Goal: Task Accomplishment & Management: Manage account settings

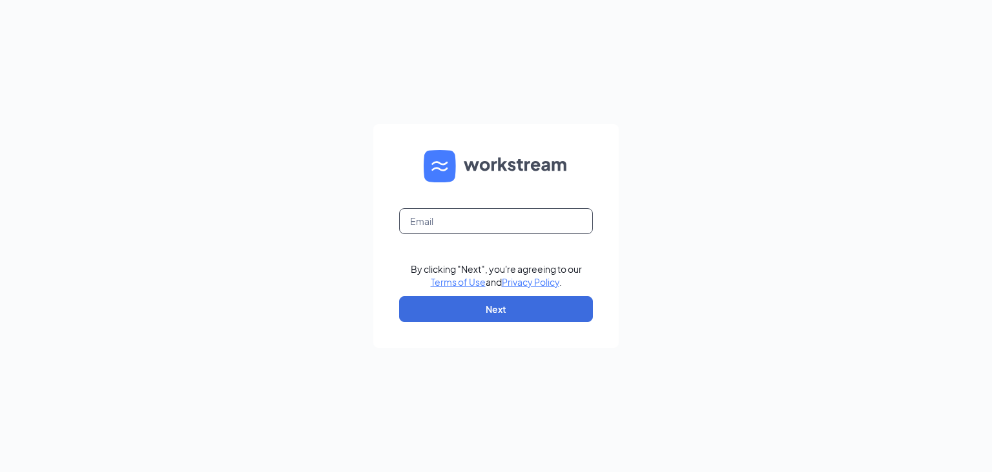
click at [512, 222] on input "text" at bounding box center [496, 221] width 194 height 26
type input "community@cfacorvallis.com"
click at [516, 307] on button "Next" at bounding box center [496, 309] width 194 height 26
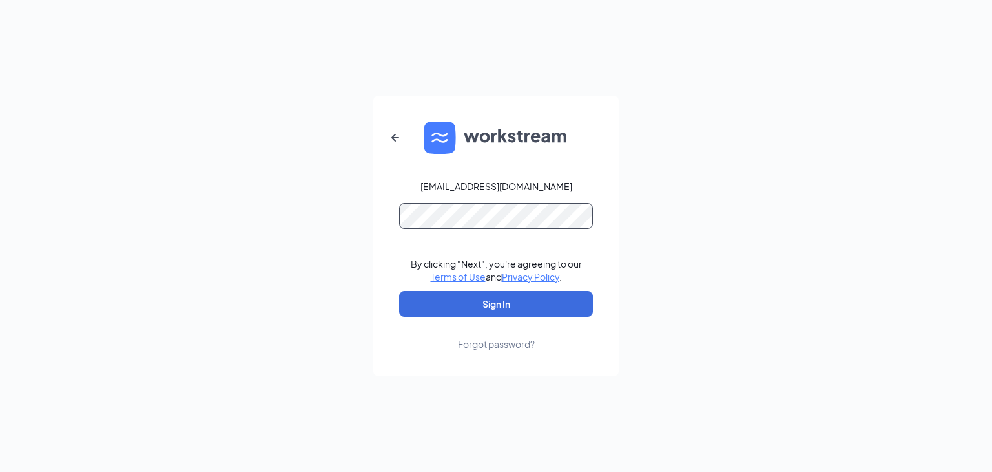
click at [399, 291] on button "Sign In" at bounding box center [496, 304] width 194 height 26
click at [497, 309] on button "Sign In" at bounding box center [496, 304] width 194 height 26
click at [277, 255] on div "community@cfacorvallis.com Credential mismatches. By clicking "Next", you're ag…" at bounding box center [496, 236] width 992 height 472
click at [399, 291] on button "Sign In" at bounding box center [496, 304] width 194 height 26
click at [421, 332] on form "community@cfacorvallis.com Credential mismatches. By clicking "Next", you're ag…" at bounding box center [495, 236] width 245 height 280
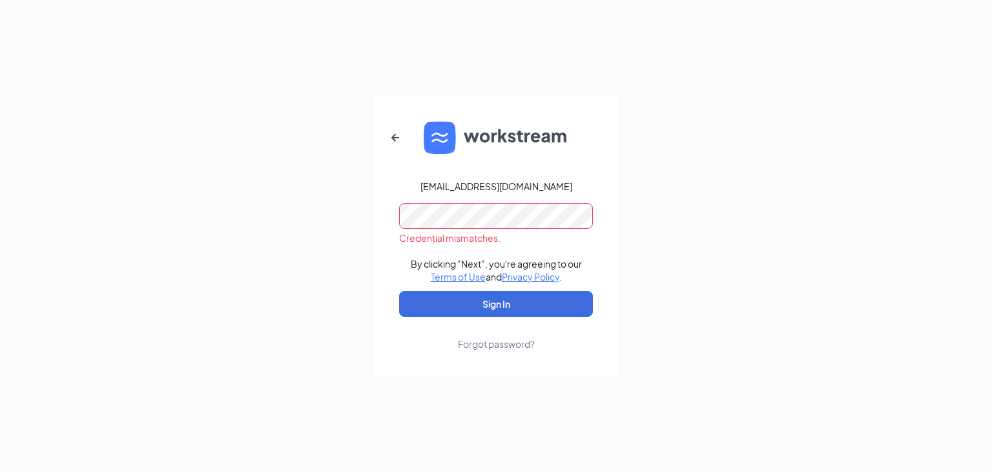
click at [351, 213] on div "community@cfacorvallis.com Credential mismatches. By clicking "Next", you're ag…" at bounding box center [496, 236] width 992 height 472
click at [399, 291] on button "Sign In" at bounding box center [496, 304] width 194 height 26
click at [460, 302] on button "Sign In" at bounding box center [496, 304] width 194 height 26
drag, startPoint x: 460, startPoint y: 302, endPoint x: 501, endPoint y: 313, distance: 42.9
click at [501, 313] on button "Sign In" at bounding box center [496, 304] width 194 height 26
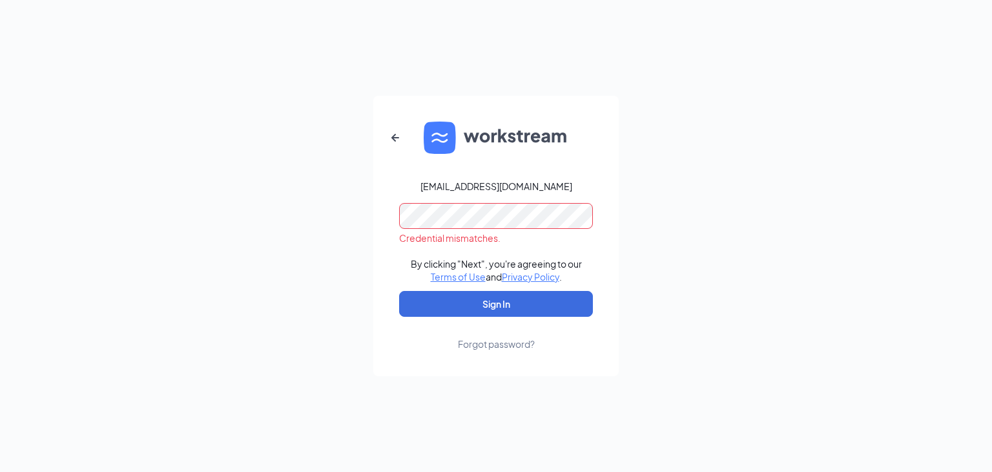
click at [343, 205] on div "community@cfacorvallis.com Credential mismatches. By clicking "Next", you're ag…" at bounding box center [496, 236] width 992 height 472
click at [399, 291] on button "Sign In" at bounding box center [496, 304] width 194 height 26
click at [509, 344] on div "Forgot password?" at bounding box center [496, 343] width 77 height 13
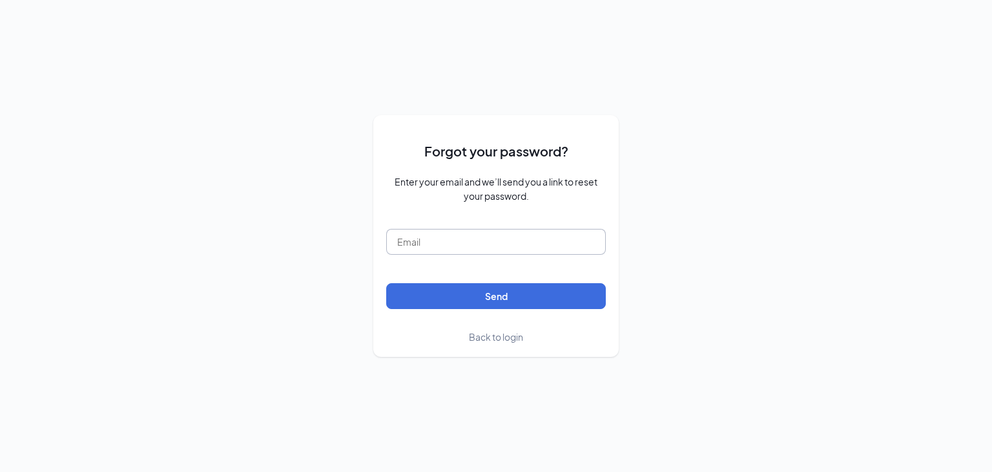
click at [483, 240] on input "text" at bounding box center [496, 242] width 220 height 26
type input "community"
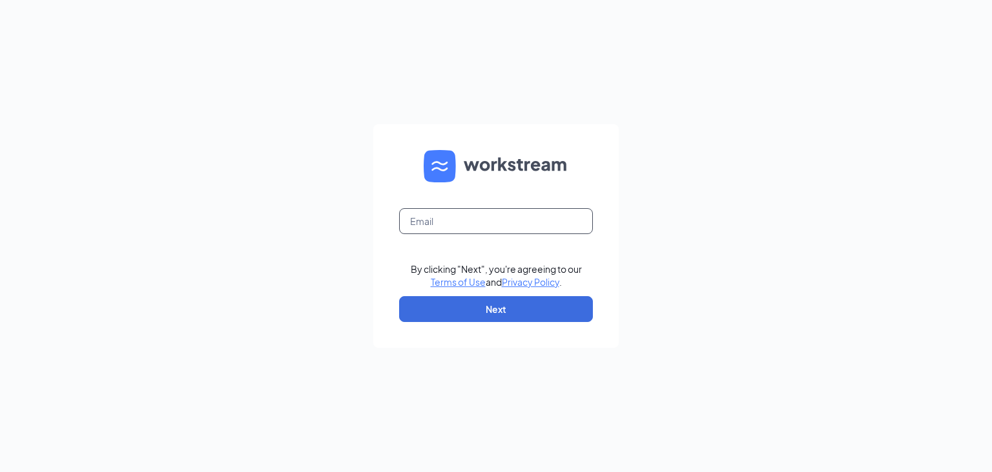
click at [430, 227] on input "text" at bounding box center [496, 221] width 194 height 26
type input "[EMAIL_ADDRESS][DOMAIN_NAME]"
click at [428, 311] on button "Next" at bounding box center [496, 309] width 194 height 26
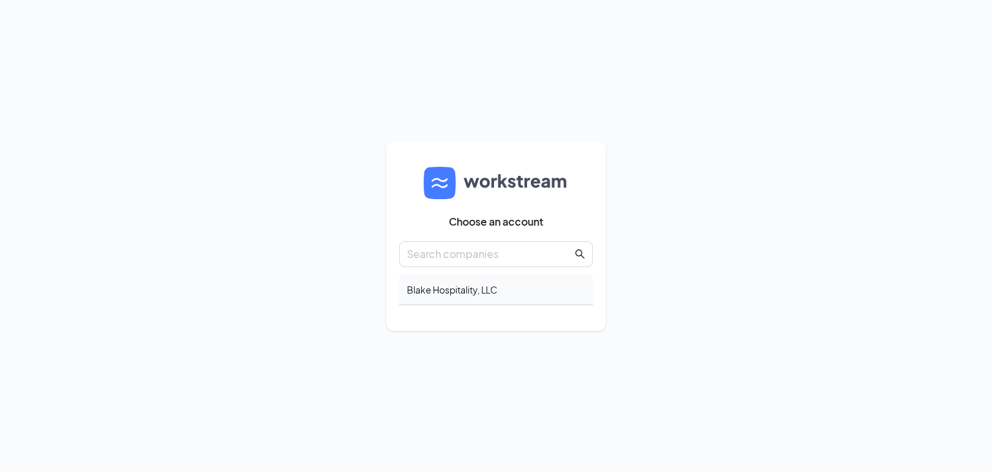
click at [510, 290] on div "Blake Hospitality, LLC" at bounding box center [496, 290] width 194 height 30
